Goal: Information Seeking & Learning: Find specific fact

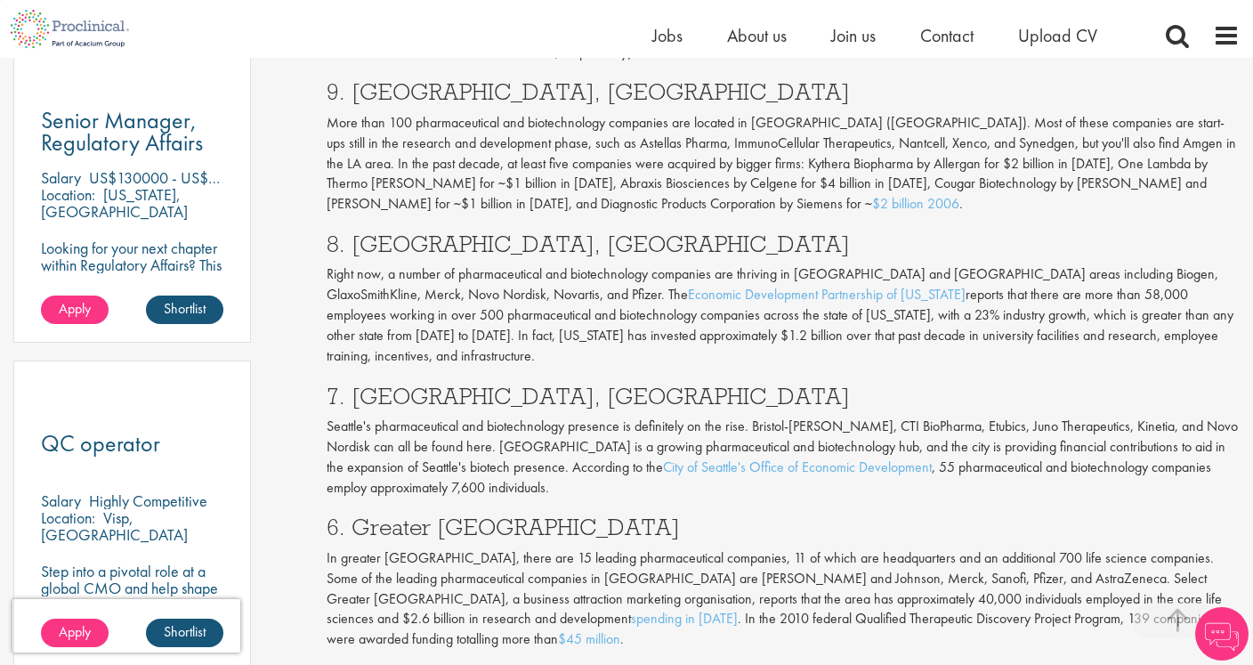
scroll to position [1033, 0]
drag, startPoint x: 799, startPoint y: 200, endPoint x: 884, endPoint y: 202, distance: 84.6
click at [884, 263] on p "Right now, a number of pharmaceutical and biotechnology companies are thriving …" at bounding box center [783, 313] width 913 height 101
copy p "[GEOGRAPHIC_DATA]-[GEOGRAPHIC_DATA]"
click at [837, 231] on h3 "8. [GEOGRAPHIC_DATA], [GEOGRAPHIC_DATA]" at bounding box center [783, 242] width 913 height 23
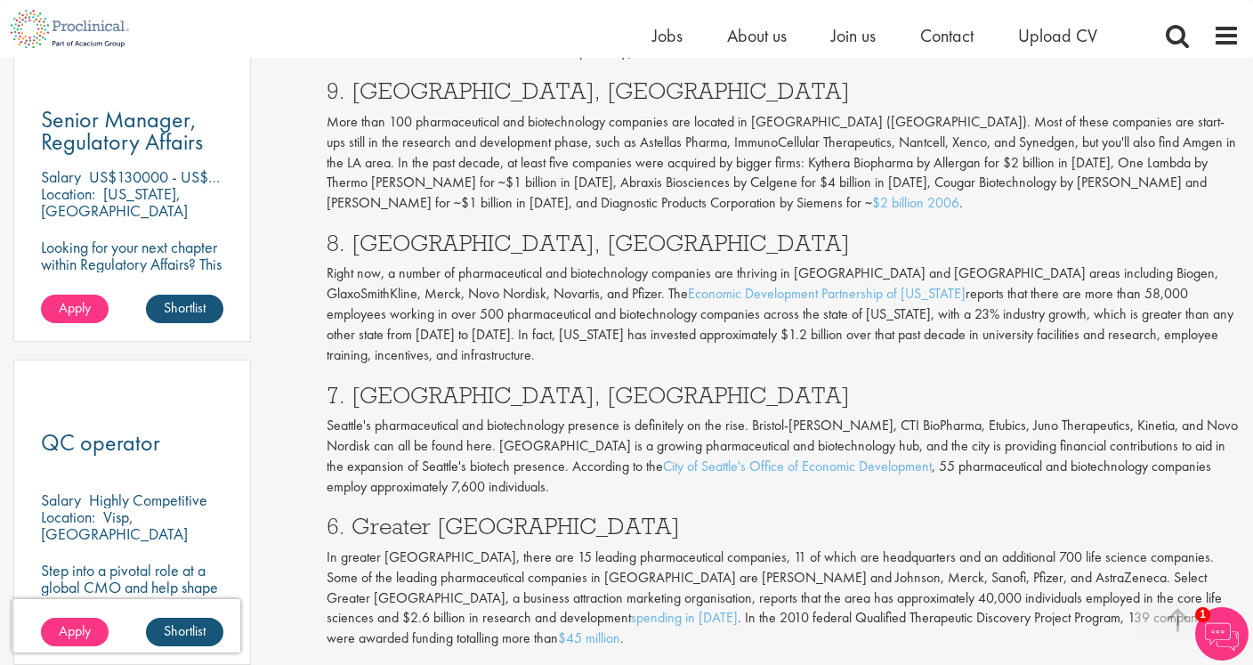
drag, startPoint x: 839, startPoint y: 200, endPoint x: 880, endPoint y: 203, distance: 41.0
click at [860, 263] on p "Right now, a number of pharmaceutical and biotechnology companies are thriving …" at bounding box center [783, 313] width 913 height 101
click at [886, 263] on p "Right now, a number of pharmaceutical and biotechnology companies are thriving …" at bounding box center [783, 313] width 913 height 101
drag, startPoint x: 838, startPoint y: 206, endPoint x: 796, endPoint y: 203, distance: 42.9
click at [796, 263] on p "Right now, a number of pharmaceutical and biotechnology companies are thriving …" at bounding box center [783, 313] width 913 height 101
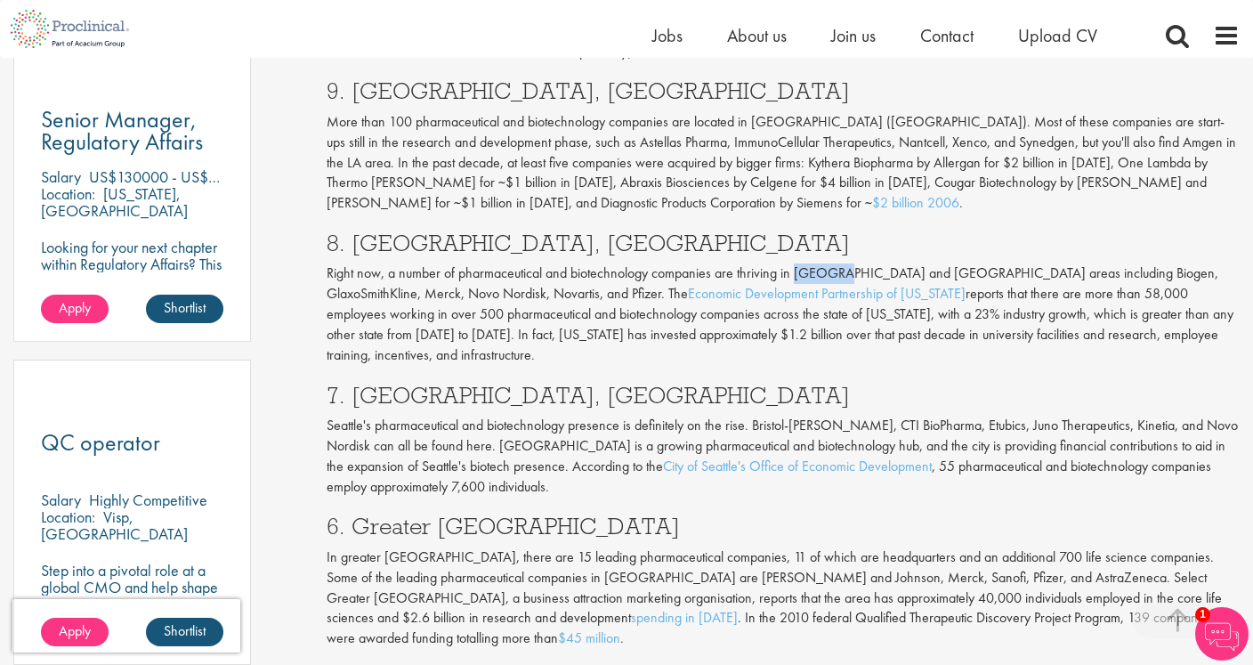
copy p "[GEOGRAPHIC_DATA]"
